Goal: Find specific page/section: Find specific page/section

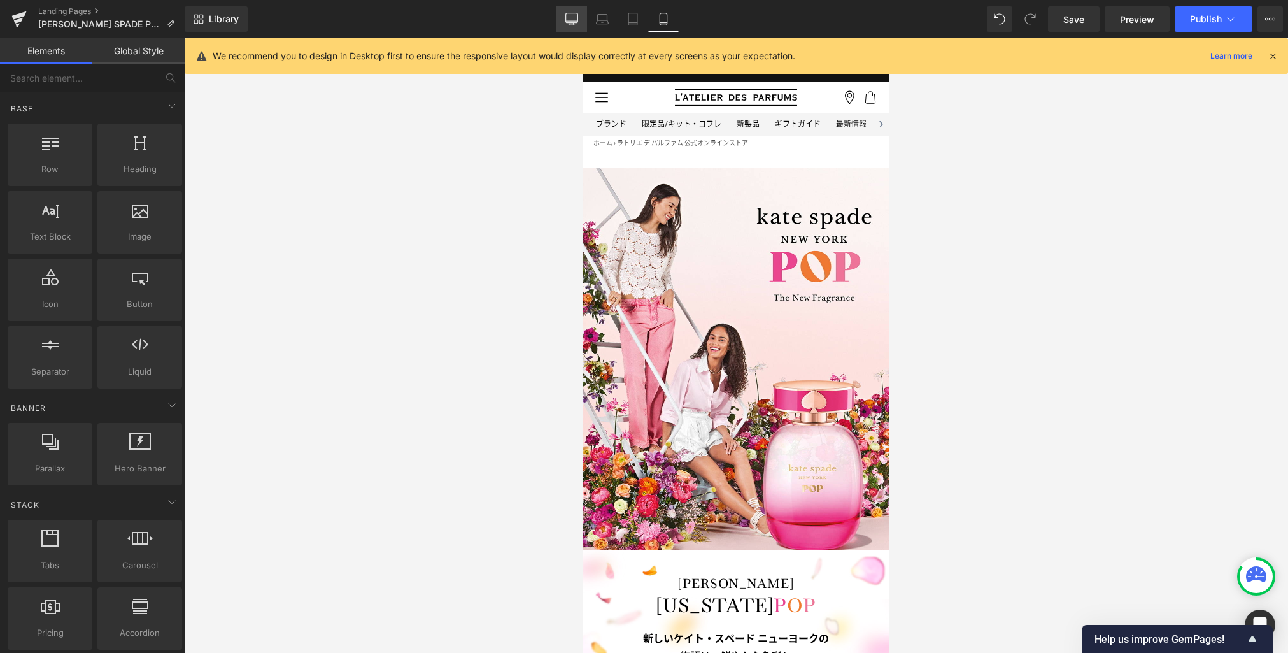
click at [572, 22] on icon at bounding box center [571, 19] width 13 height 13
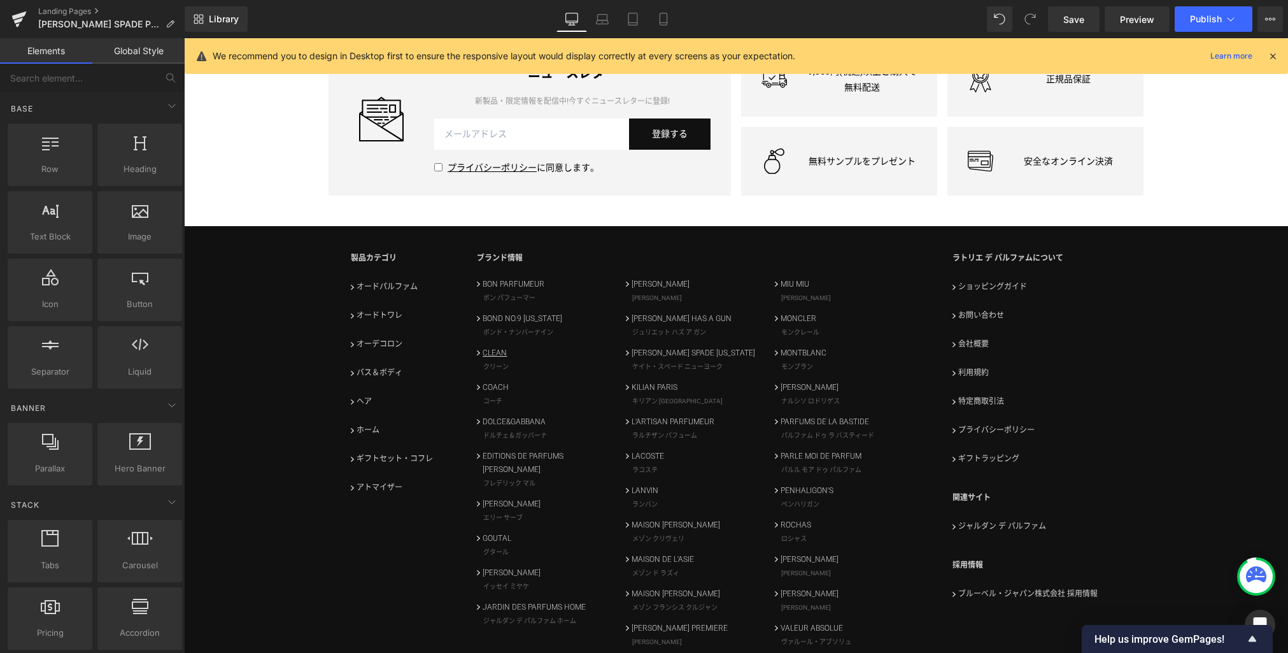
scroll to position [3451, 0]
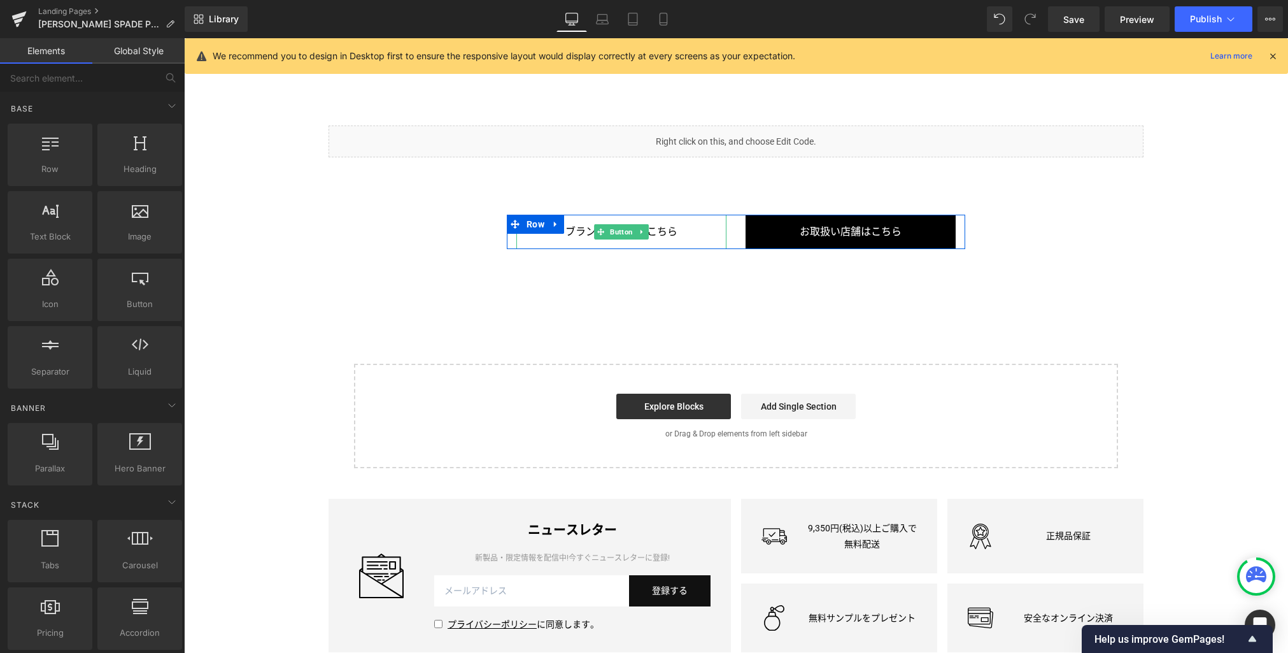
click at [661, 232] on span "ブランドページはこちら" at bounding box center [621, 231] width 112 height 12
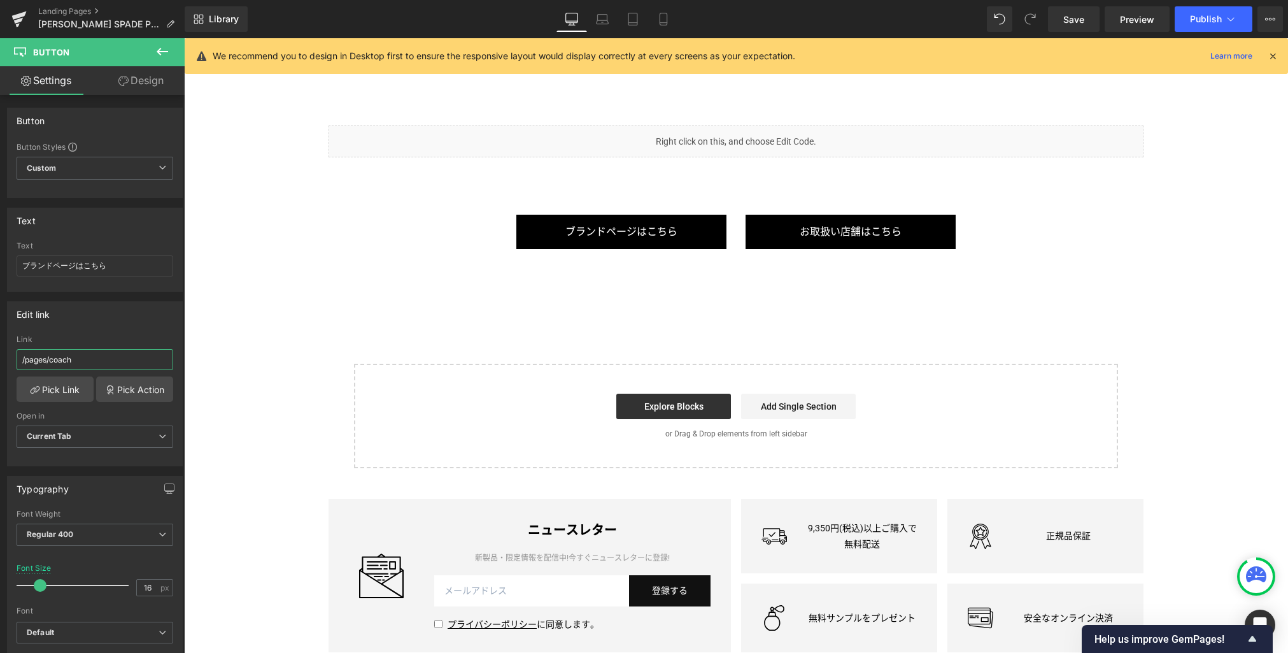
drag, startPoint x: 49, startPoint y: 360, endPoint x: -14, endPoint y: 360, distance: 63.0
click at [0, 360] on html "You are previewing how the will restyle your page. You can not edit Elements in…" at bounding box center [644, 326] width 1288 height 653
type input "/pages/kate-spade-new-york"
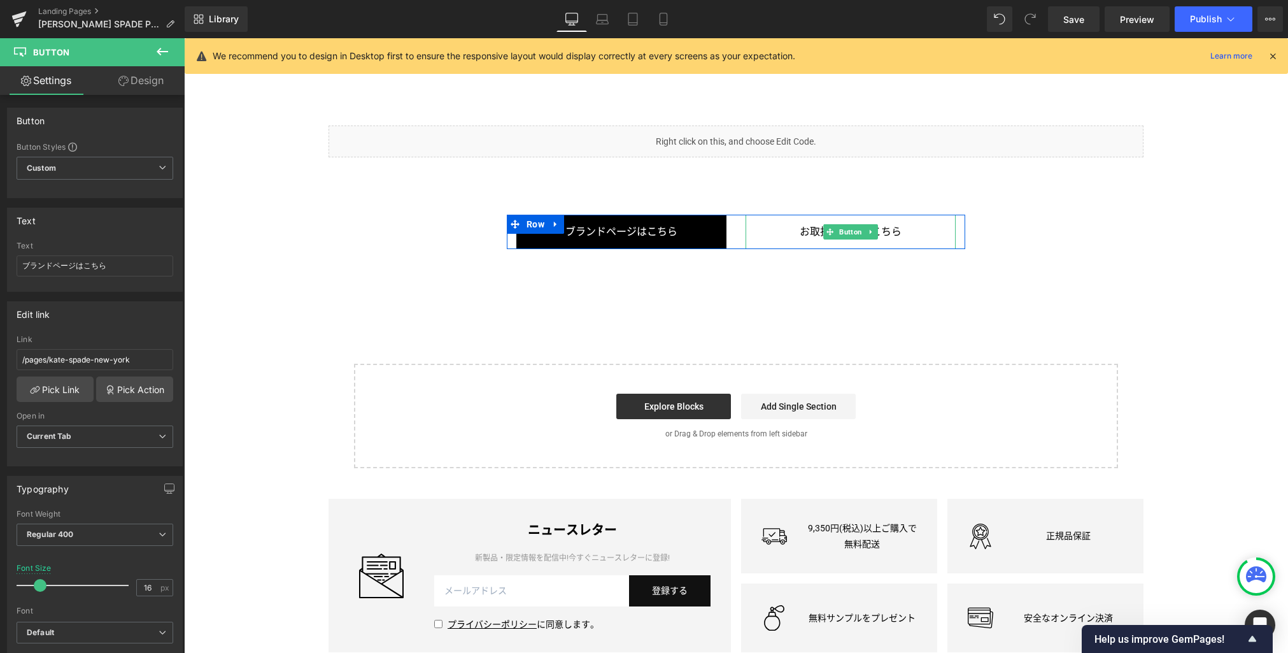
click at [780, 235] on link "お取扱い店舗はこちら" at bounding box center [850, 232] width 210 height 34
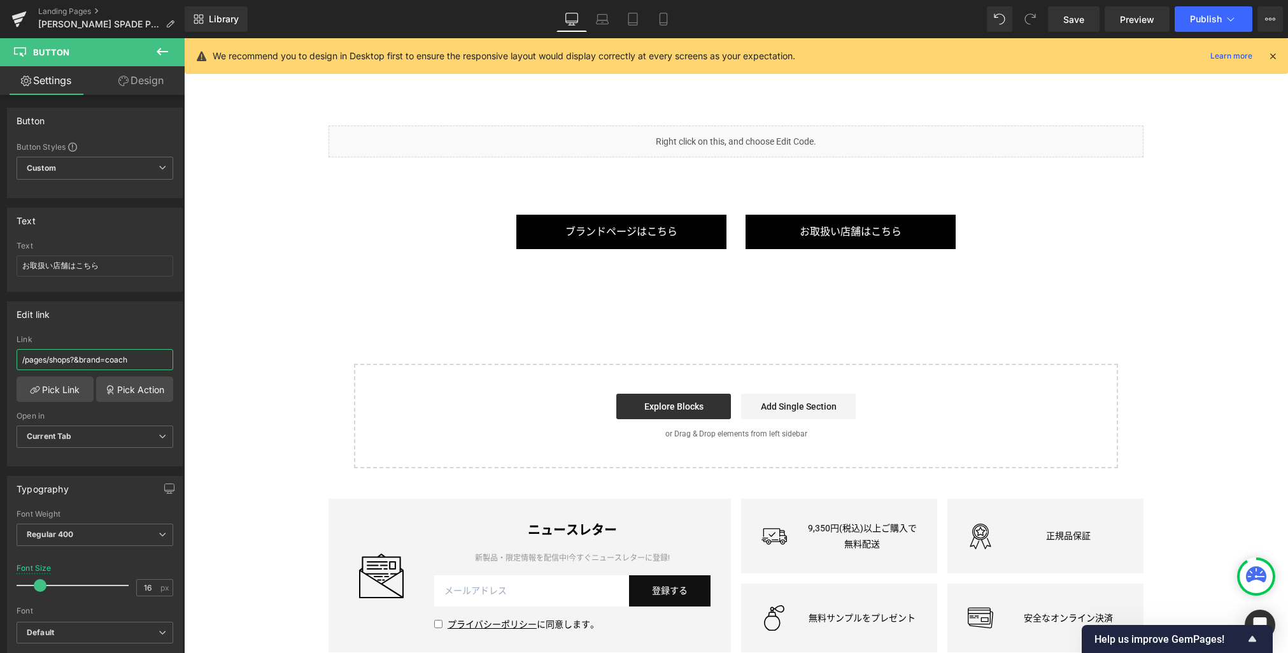
drag, startPoint x: 115, startPoint y: 358, endPoint x: -14, endPoint y: 356, distance: 128.6
click at [0, 356] on html "You are previewing how the will restyle your page. You can not edit Elements in…" at bounding box center [644, 326] width 1288 height 653
type input "/pages/shops?area=all&brand=kate-spade-new-york"
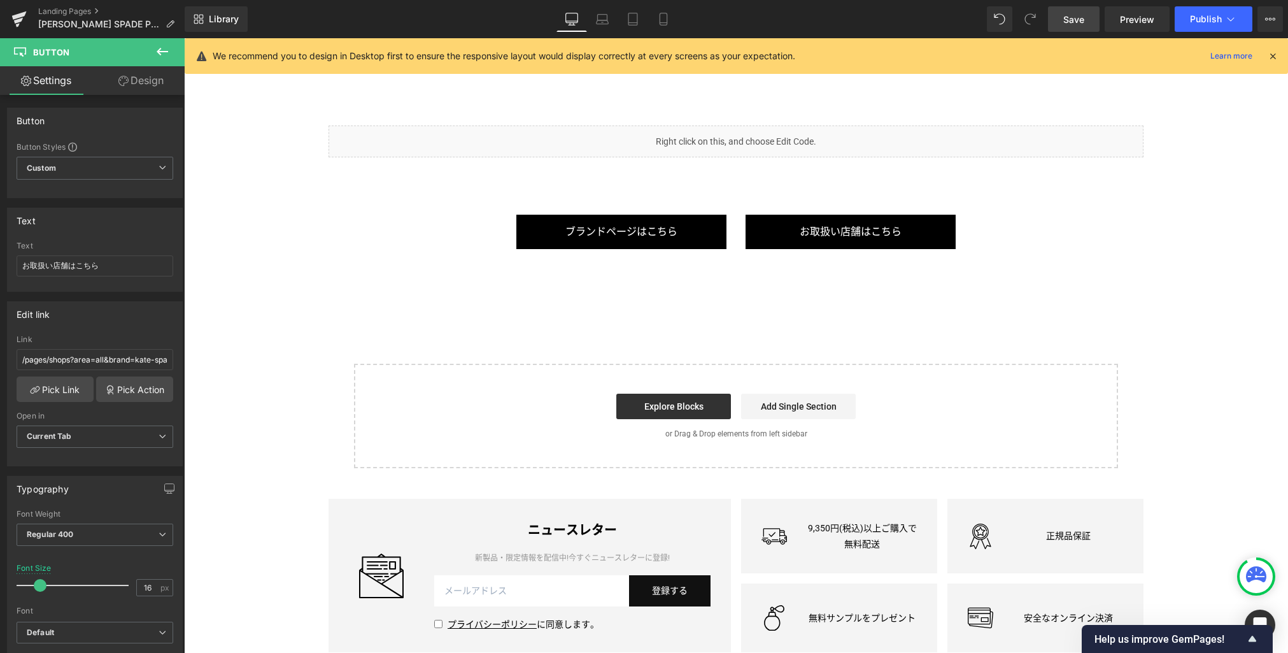
click at [1078, 11] on link "Save" at bounding box center [1074, 18] width 52 height 25
click at [89, 11] on link "Landing Pages" at bounding box center [111, 11] width 146 height 10
